Goal: Task Accomplishment & Management: Use online tool/utility

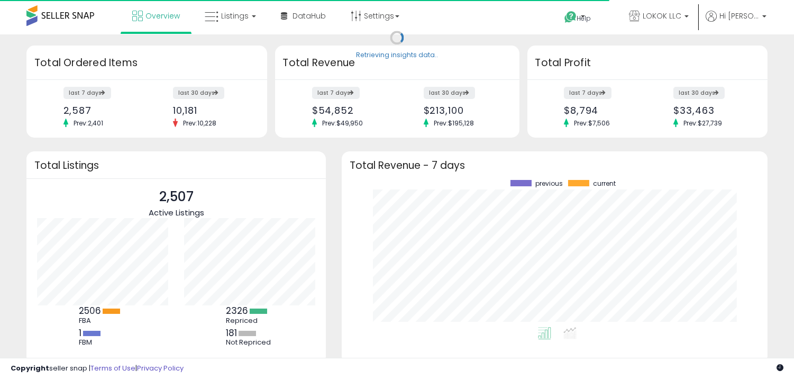
scroll to position [147, 405]
click at [212, 20] on icon at bounding box center [212, 17] width 14 height 14
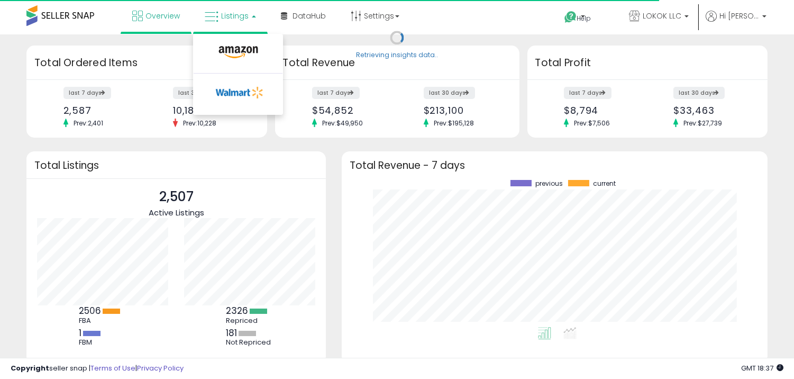
click at [224, 40] on li at bounding box center [238, 55] width 89 height 38
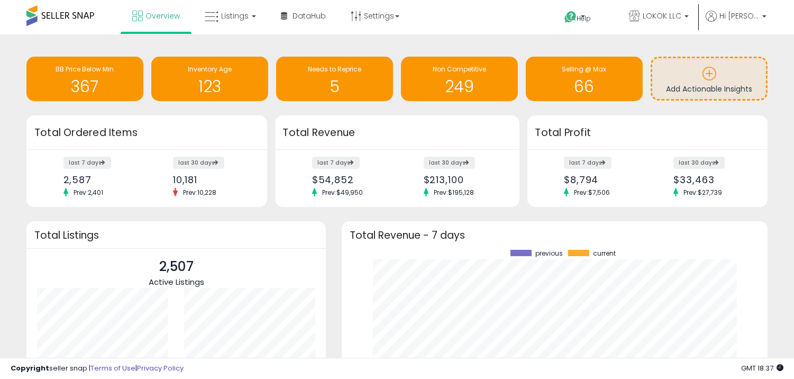
click at [238, 33] on div "Unable to login Retrieving listings data.. has not yet accepted the Terms of Us…" at bounding box center [397, 243] width 794 height 487
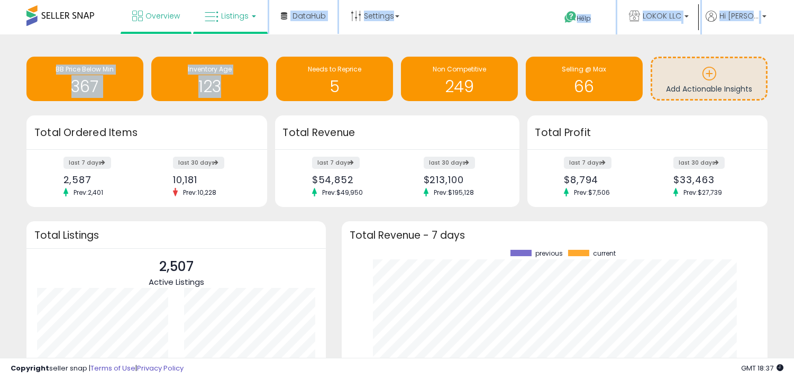
click at [242, 25] on link "Listings" at bounding box center [230, 16] width 67 height 32
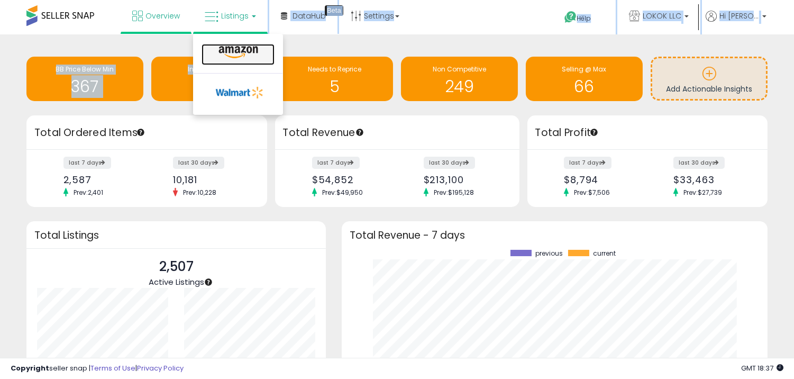
click at [240, 46] on icon at bounding box center [238, 53] width 46 height 14
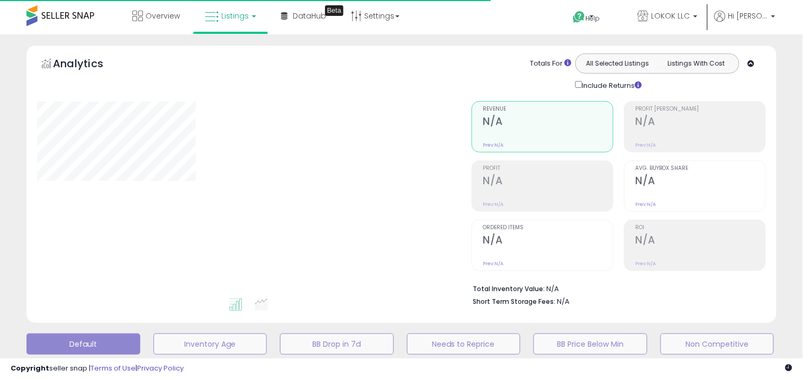
type input "**********"
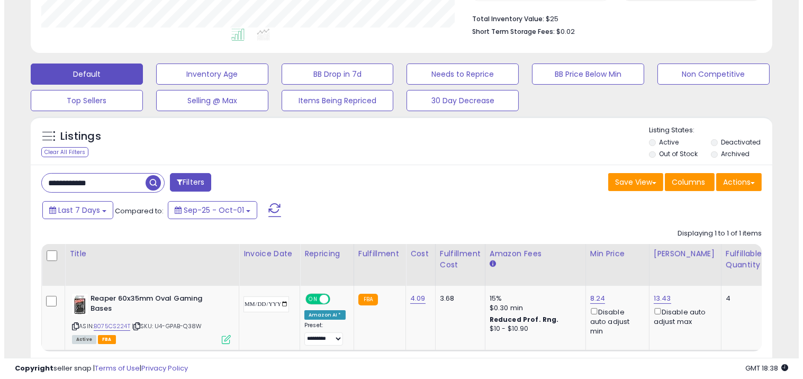
scroll to position [332, 0]
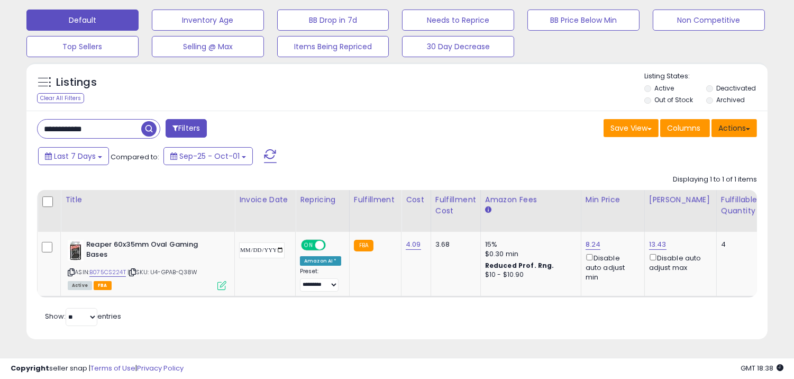
click at [747, 119] on button "Actions" at bounding box center [735, 128] width 46 height 18
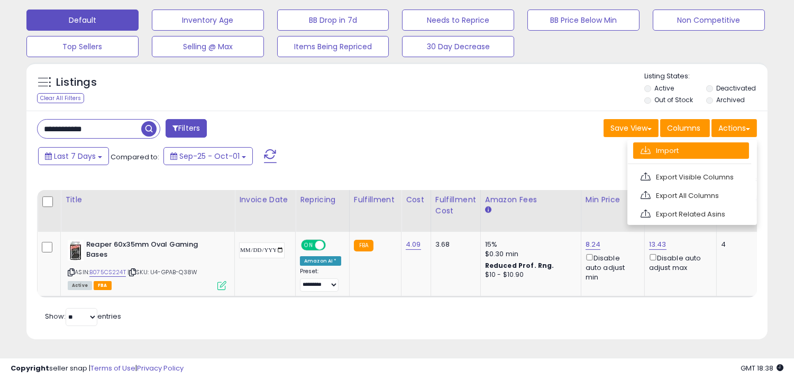
click at [675, 146] on link "Import" at bounding box center [691, 150] width 116 height 16
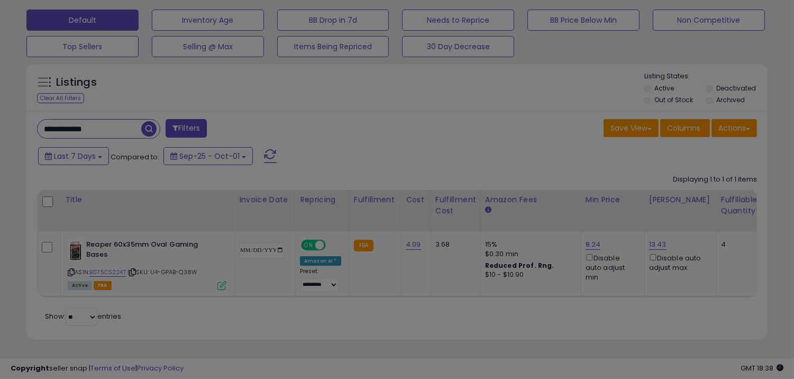
scroll to position [217, 434]
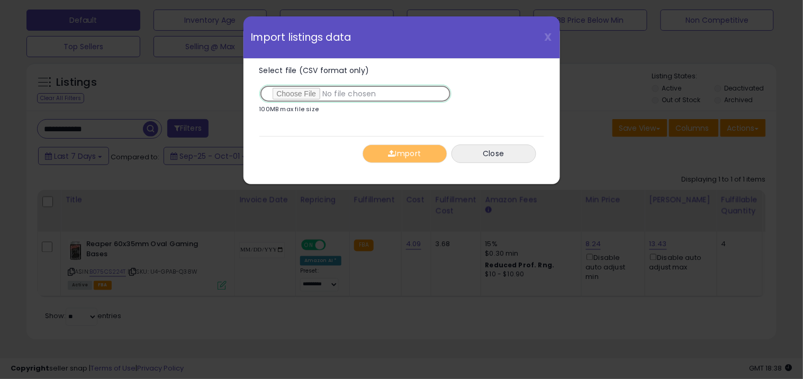
click at [303, 92] on input "Select file (CSV format only)" at bounding box center [355, 94] width 192 height 18
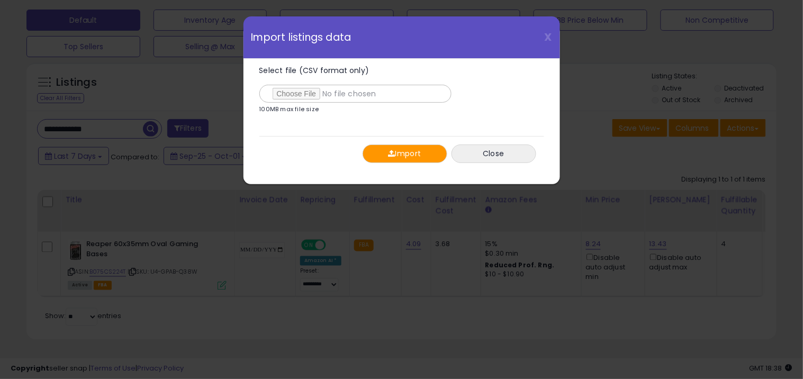
click at [419, 158] on button "Import" at bounding box center [404, 153] width 85 height 19
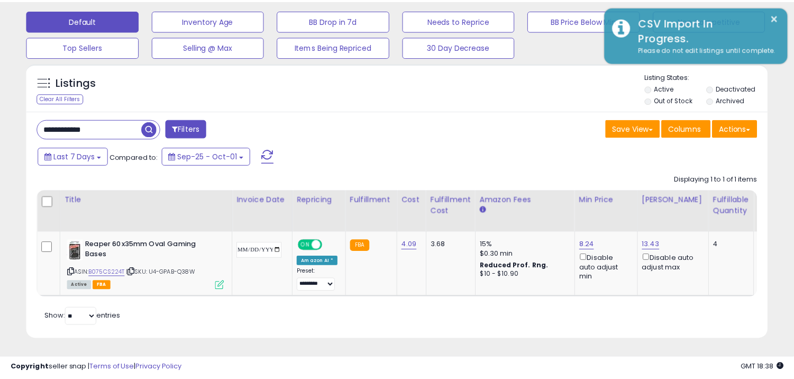
scroll to position [528885, 528672]
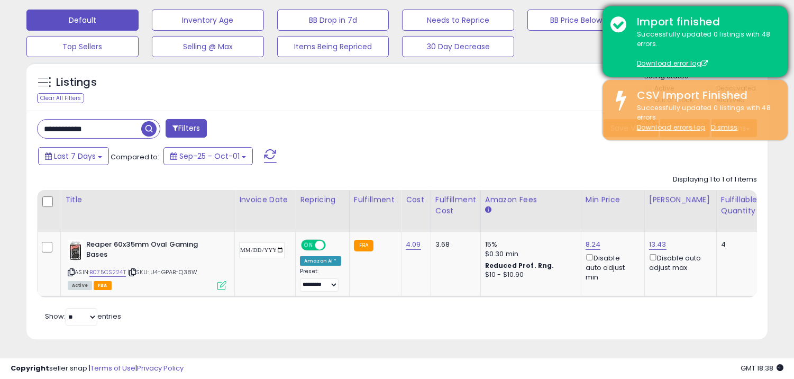
click at [676, 67] on u "Download error log" at bounding box center [672, 63] width 71 height 9
click at [679, 61] on link "Download error log" at bounding box center [672, 63] width 71 height 9
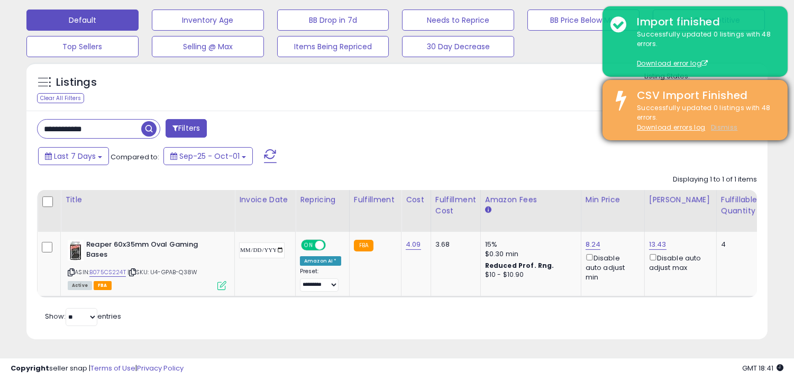
click at [728, 131] on u "Dismiss" at bounding box center [724, 127] width 26 height 9
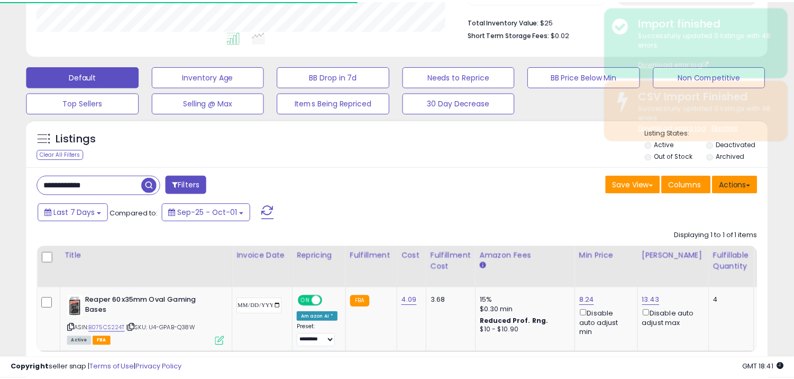
scroll to position [217, 430]
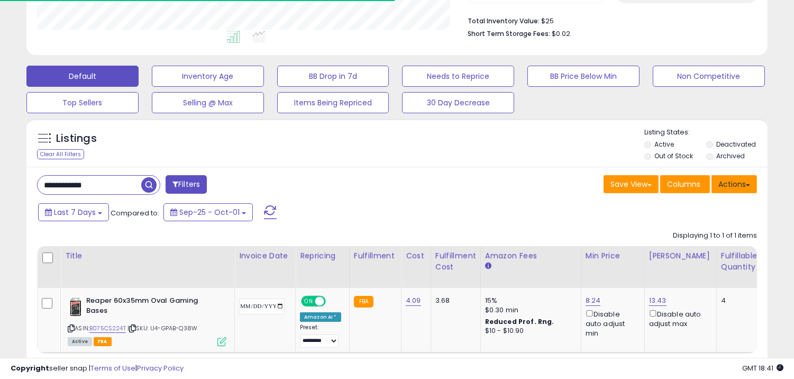
click at [737, 181] on button "Actions" at bounding box center [735, 184] width 46 height 18
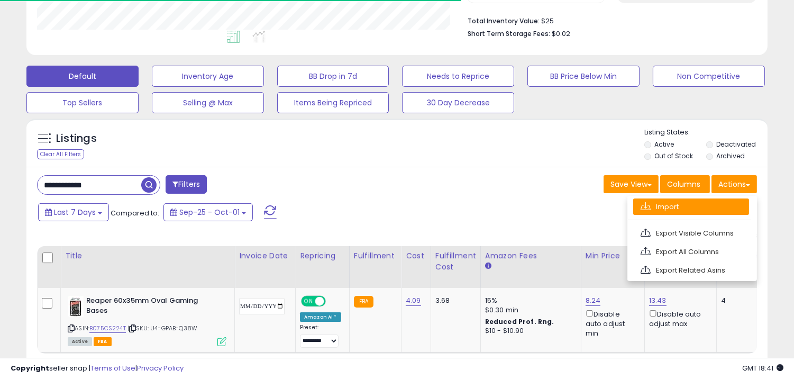
click at [702, 201] on link "Import" at bounding box center [691, 206] width 116 height 16
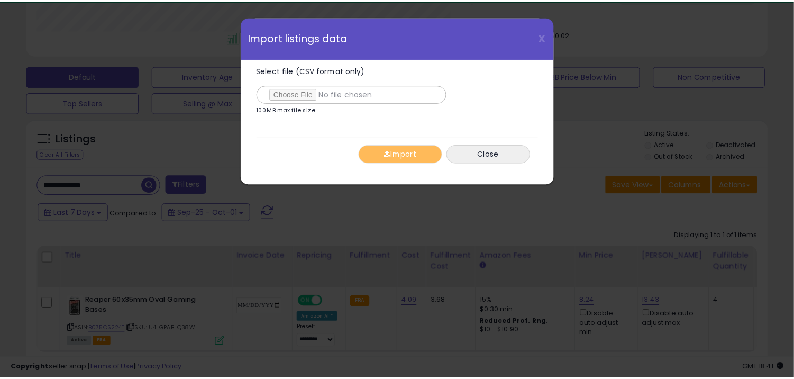
scroll to position [217, 434]
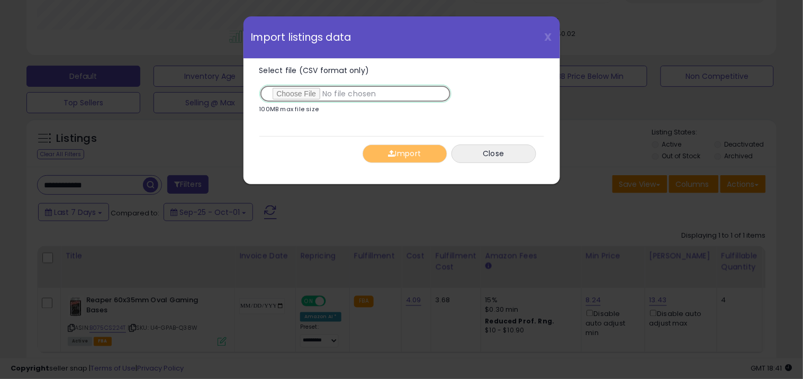
click at [327, 93] on input "Select file (CSV format only)" at bounding box center [355, 94] width 192 height 18
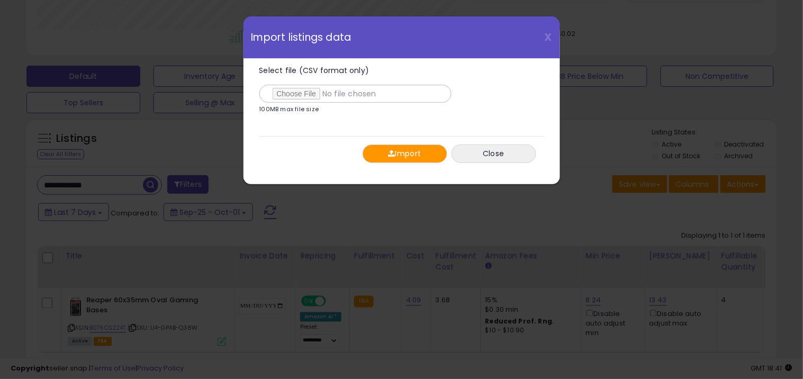
click at [406, 159] on button "Import" at bounding box center [404, 153] width 85 height 19
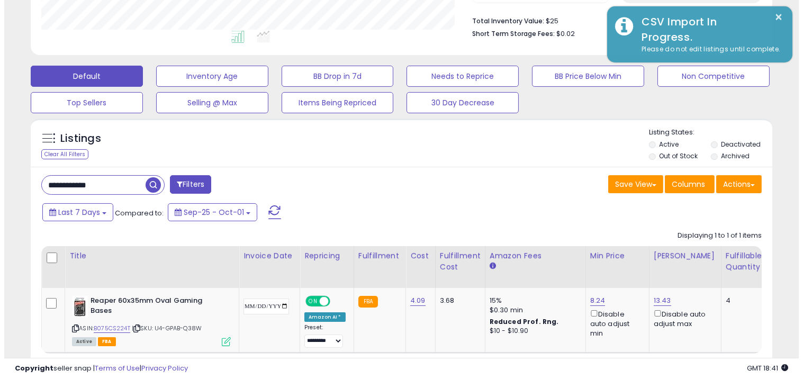
scroll to position [528885, 528672]
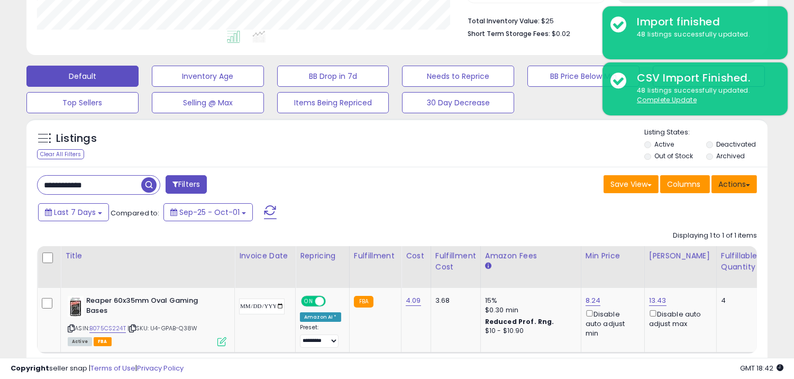
click at [751, 183] on button "Actions" at bounding box center [735, 184] width 46 height 18
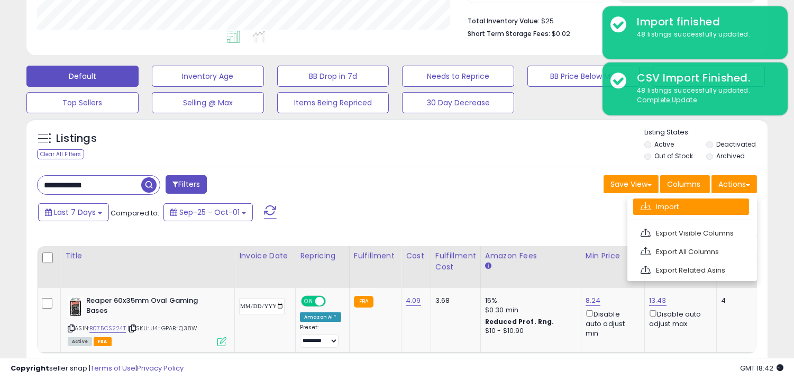
click at [688, 208] on link "Import" at bounding box center [691, 206] width 116 height 16
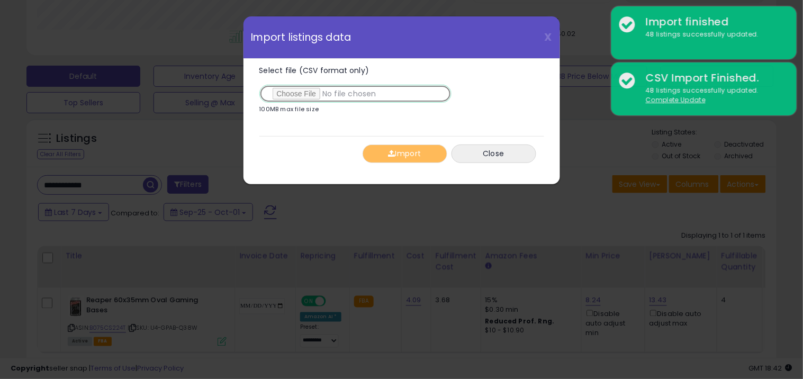
click at [318, 94] on input "Select file (CSV format only)" at bounding box center [355, 94] width 192 height 18
type input "**********"
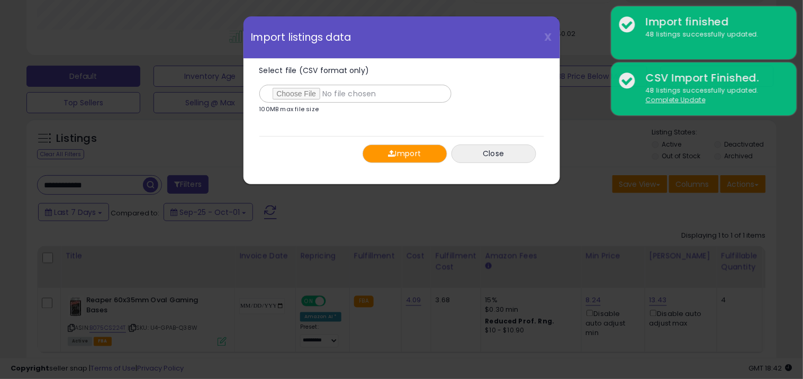
click at [404, 152] on button "Import" at bounding box center [404, 153] width 85 height 19
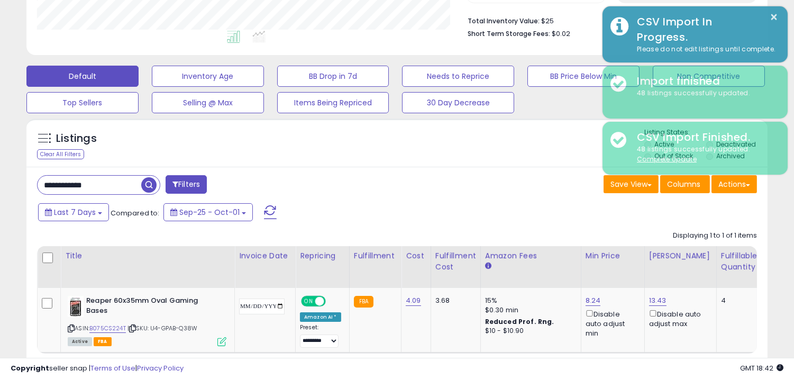
scroll to position [528885, 528672]
